Goal: Transaction & Acquisition: Download file/media

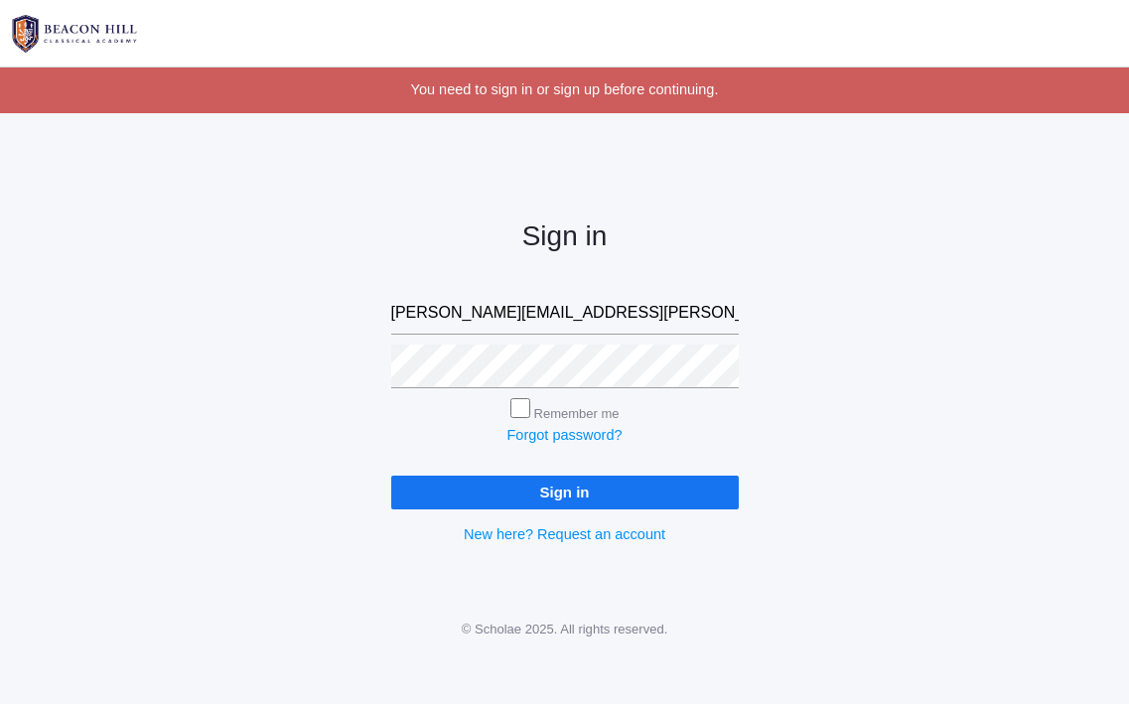
type input "[PERSON_NAME][EMAIL_ADDRESS][PERSON_NAME][DOMAIN_NAME]"
click at [564, 487] on input "Sign in" at bounding box center [564, 491] width 347 height 33
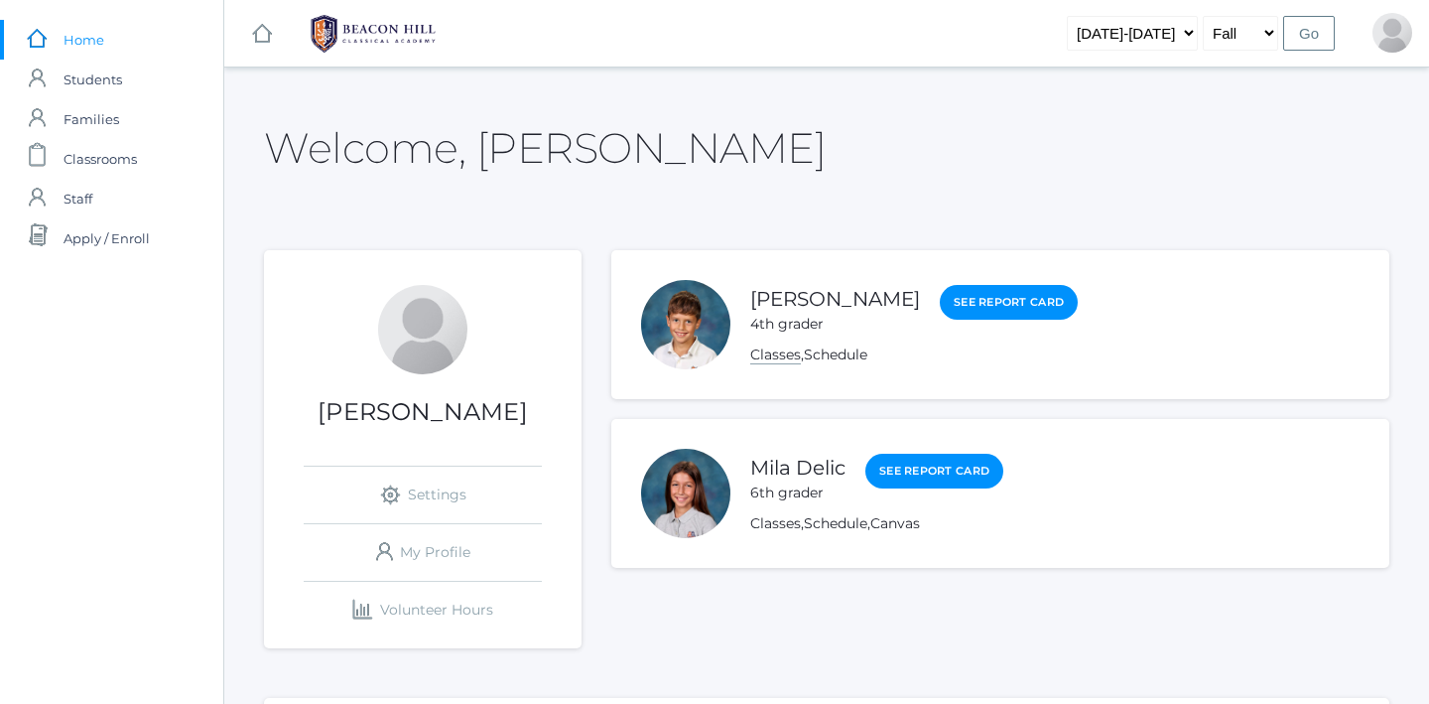
click at [769, 357] on link "Classes" at bounding box center [775, 354] width 51 height 19
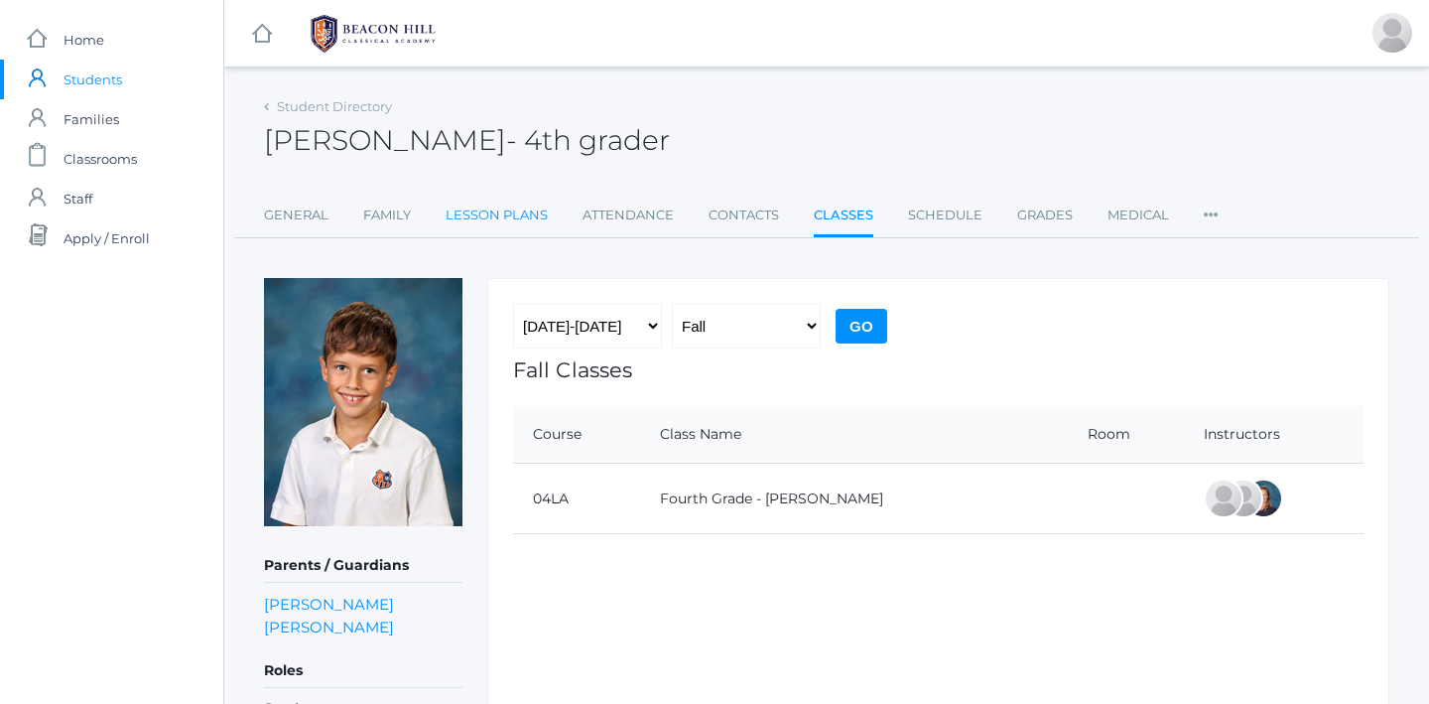
click at [496, 216] on link "Lesson Plans" at bounding box center [497, 216] width 102 height 40
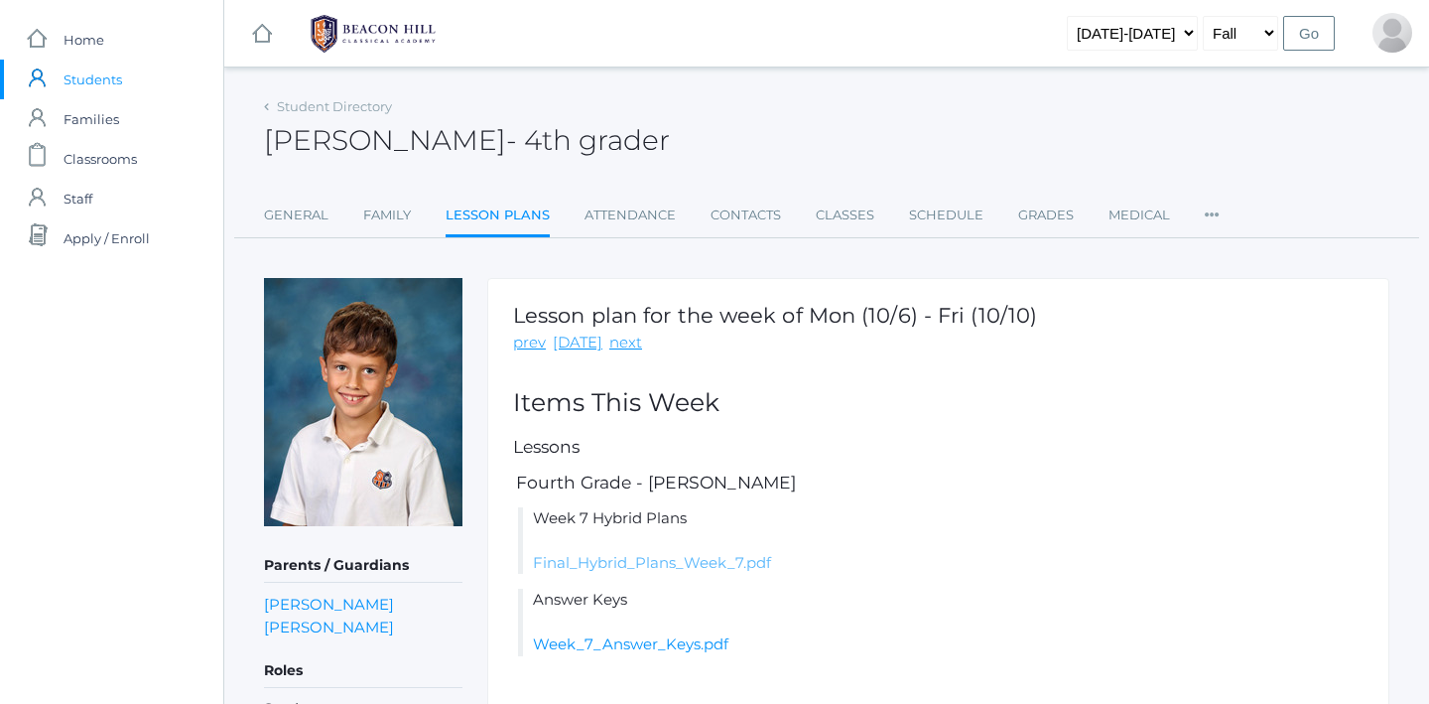
click at [675, 559] on link "Final_Hybrid_Plans_Week_7.pdf" at bounding box center [652, 562] width 238 height 19
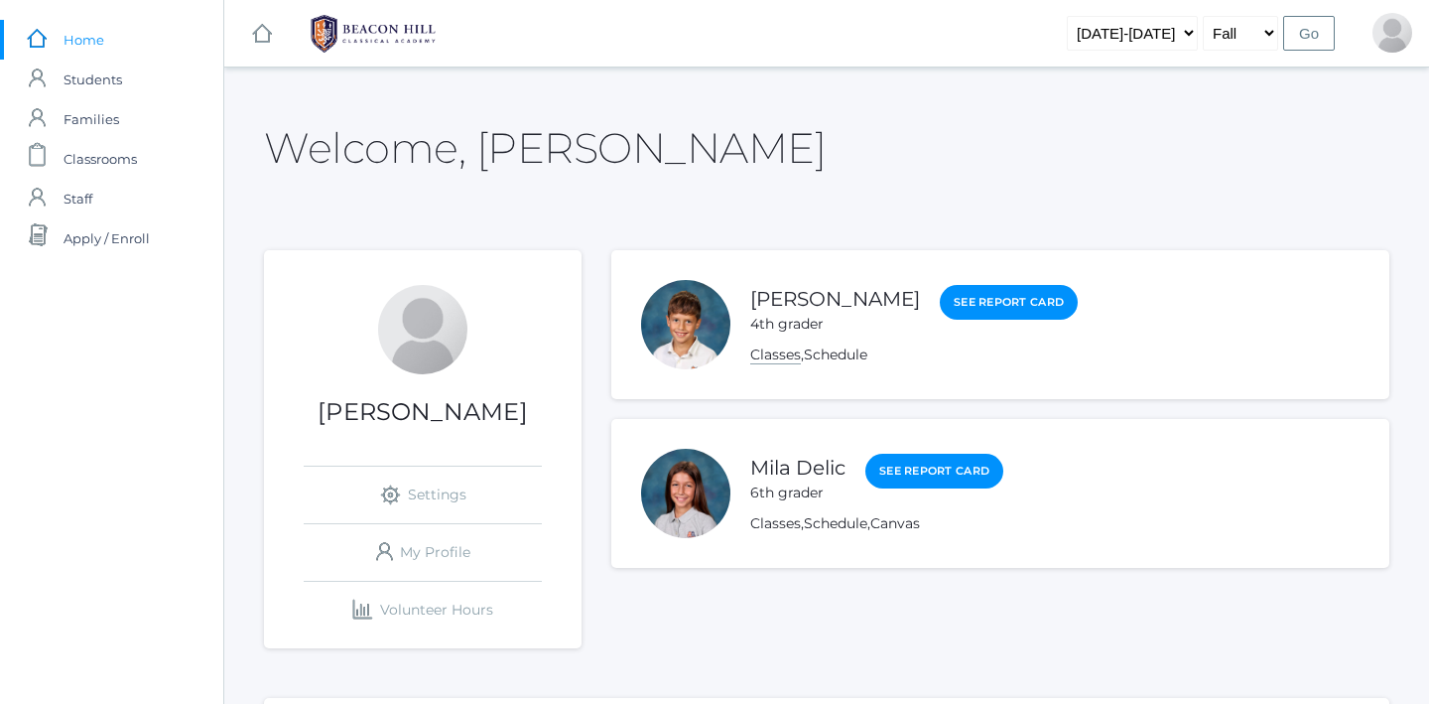
click at [788, 354] on link "Classes" at bounding box center [775, 354] width 51 height 19
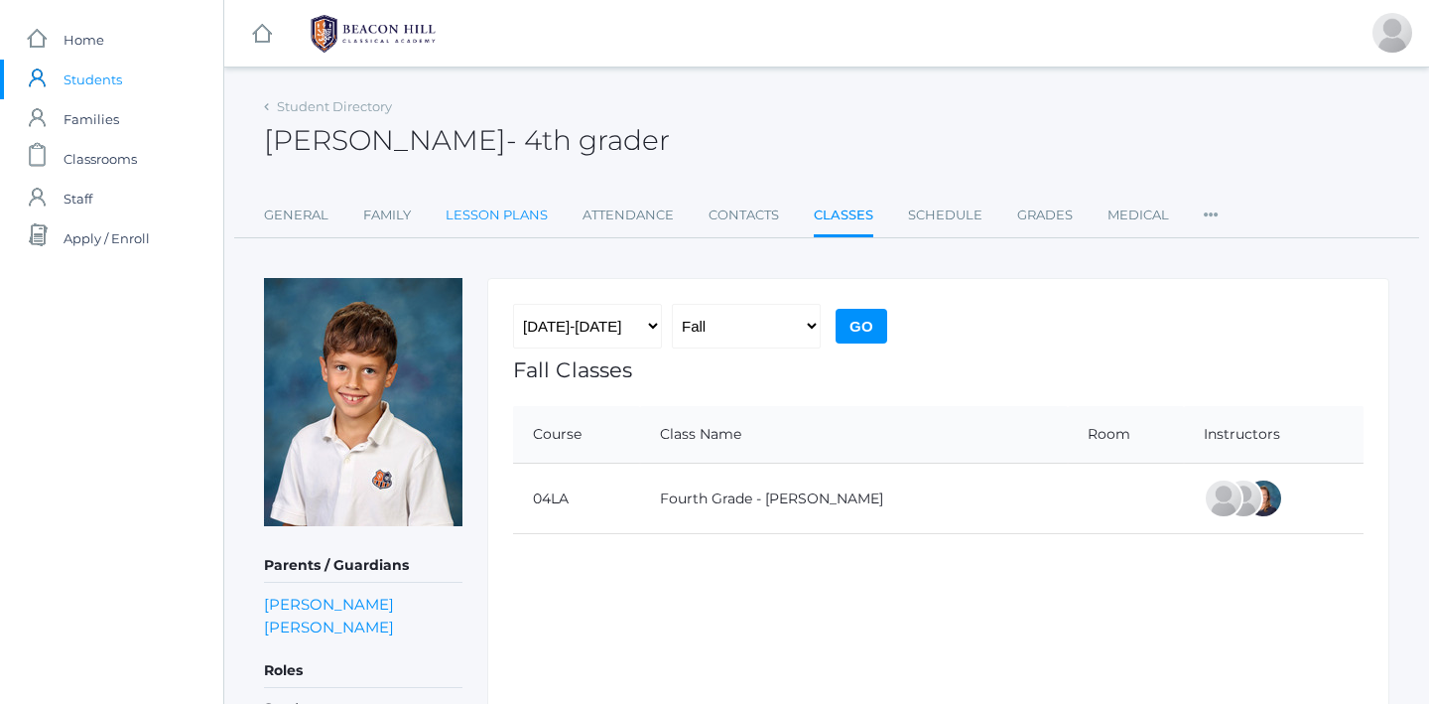
click at [507, 213] on link "Lesson Plans" at bounding box center [497, 216] width 102 height 40
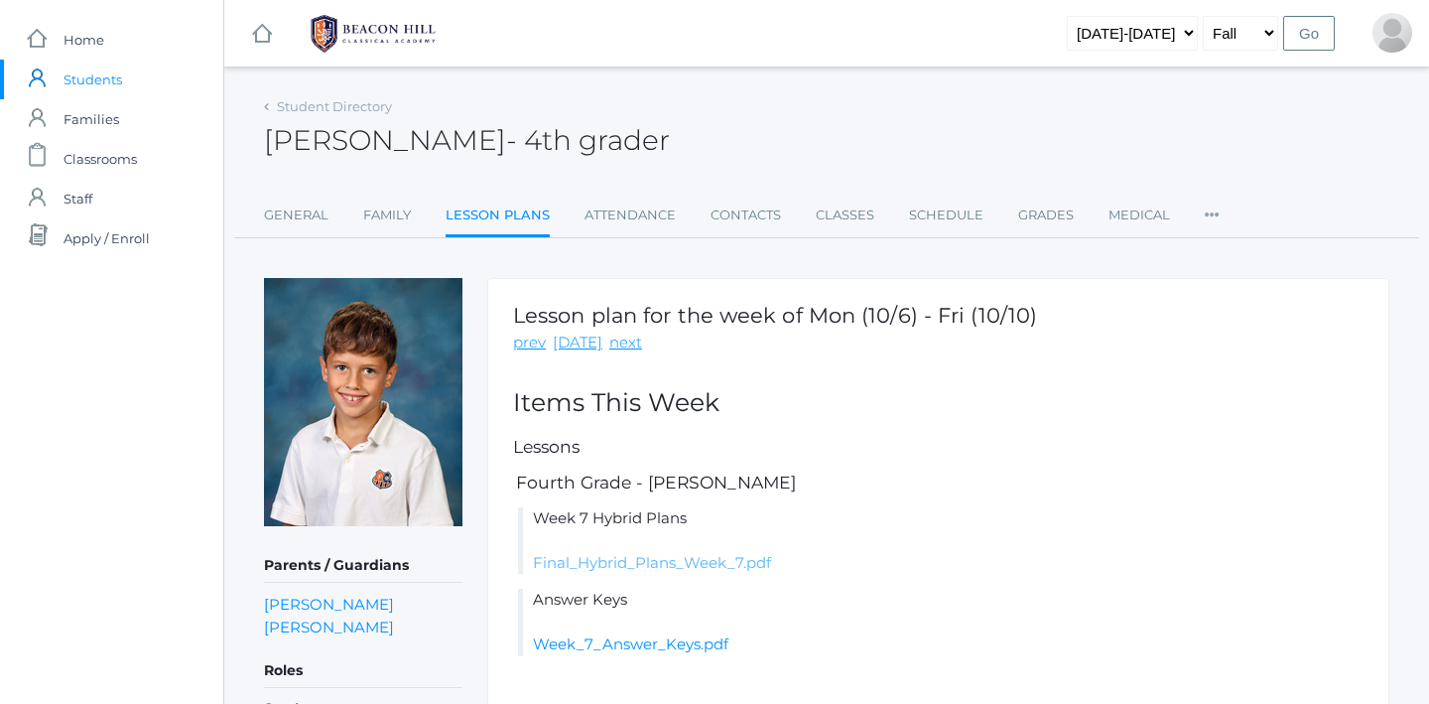
click at [670, 561] on link "Final_Hybrid_Plans_Week_7.pdf" at bounding box center [652, 562] width 238 height 19
